Goal: Task Accomplishment & Management: Use online tool/utility

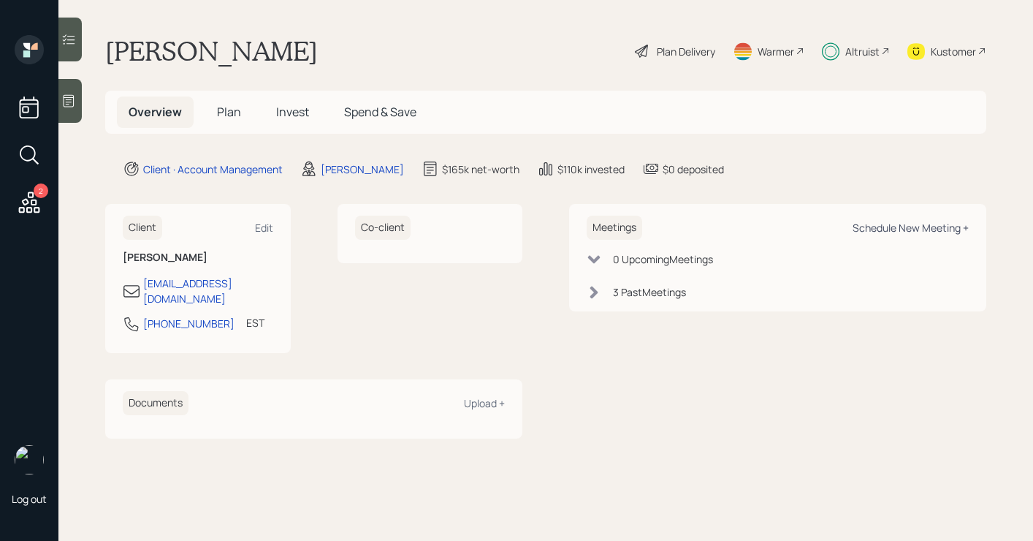
click at [947, 225] on div "Schedule New Meeting +" at bounding box center [911, 228] width 116 height 14
select select "b1d8ea90-abcc-42aa-86cc-4f33a132aacc"
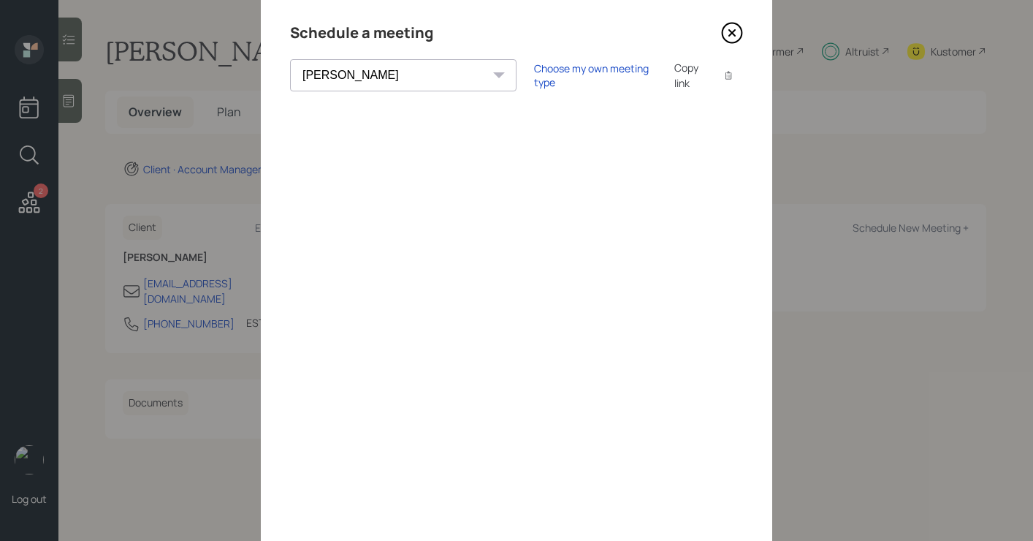
scroll to position [117, 0]
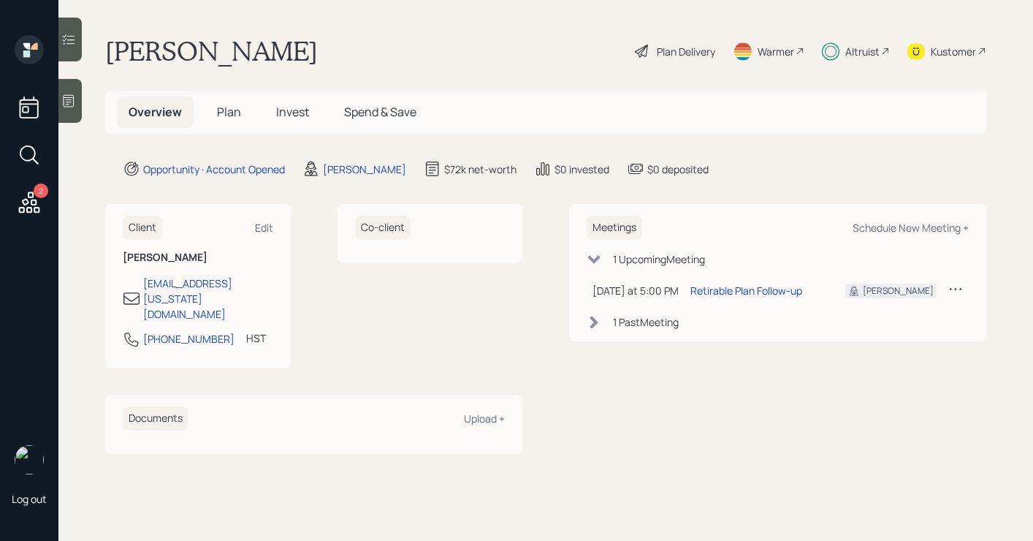
click at [686, 44] on div "Plan Delivery" at bounding box center [686, 51] width 58 height 15
